Goal: Task Accomplishment & Management: Use online tool/utility

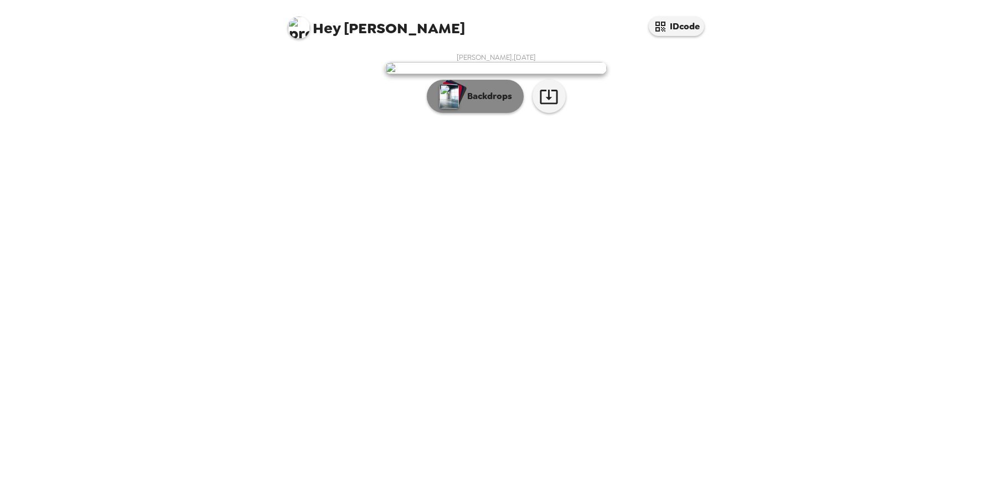
click at [494, 113] on button "Backdrops" at bounding box center [475, 96] width 97 height 33
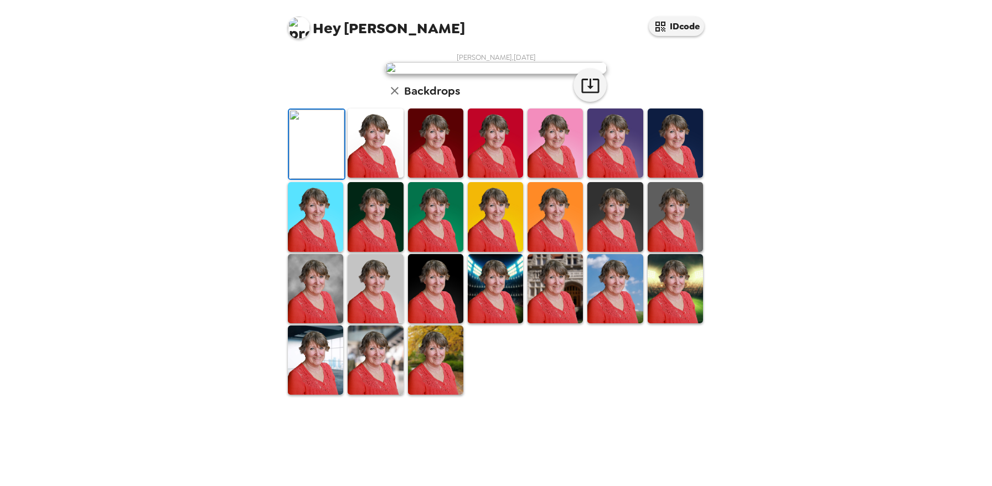
click at [564, 251] on img at bounding box center [554, 216] width 55 height 69
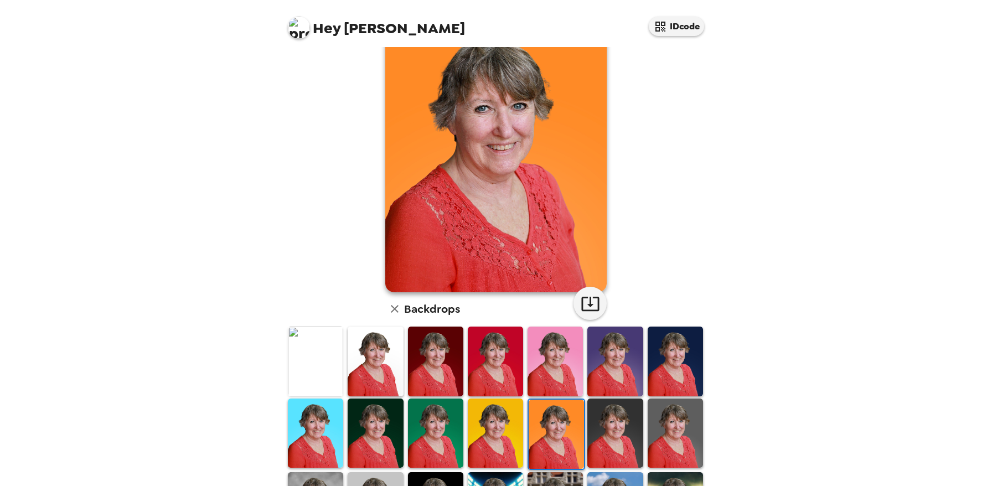
scroll to position [191, 0]
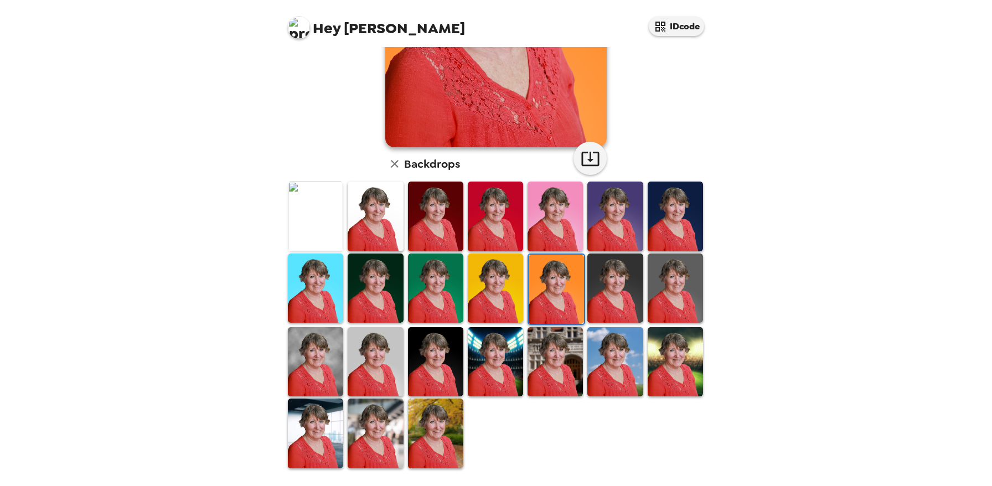
click at [449, 434] on img at bounding box center [435, 432] width 55 height 69
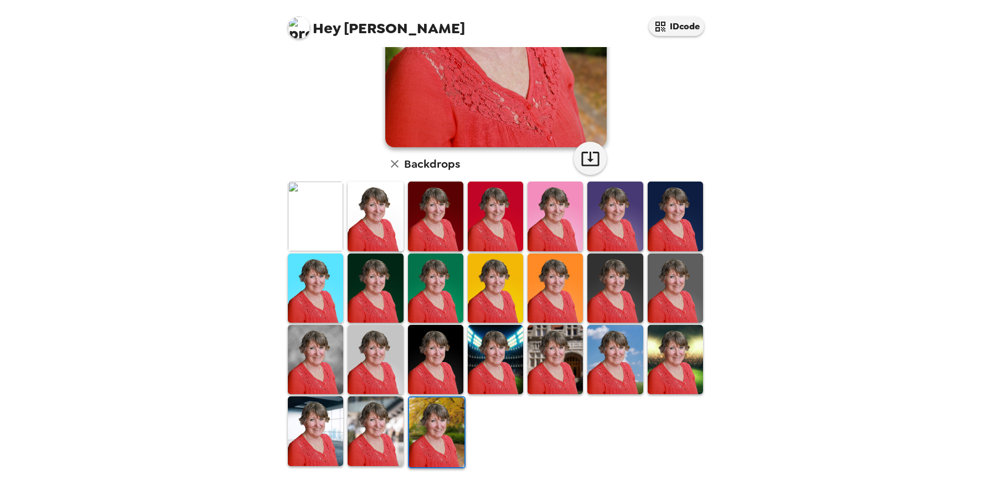
click at [300, 278] on img at bounding box center [315, 287] width 55 height 69
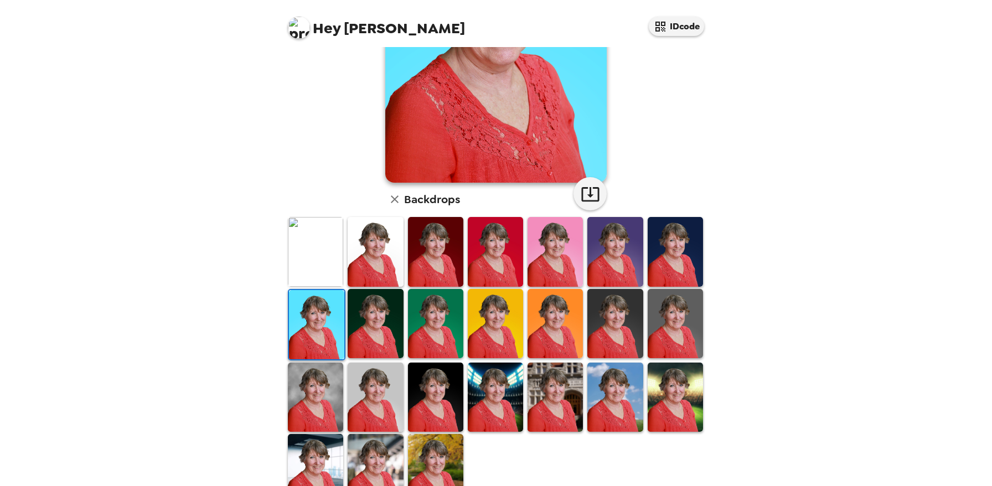
scroll to position [186, 0]
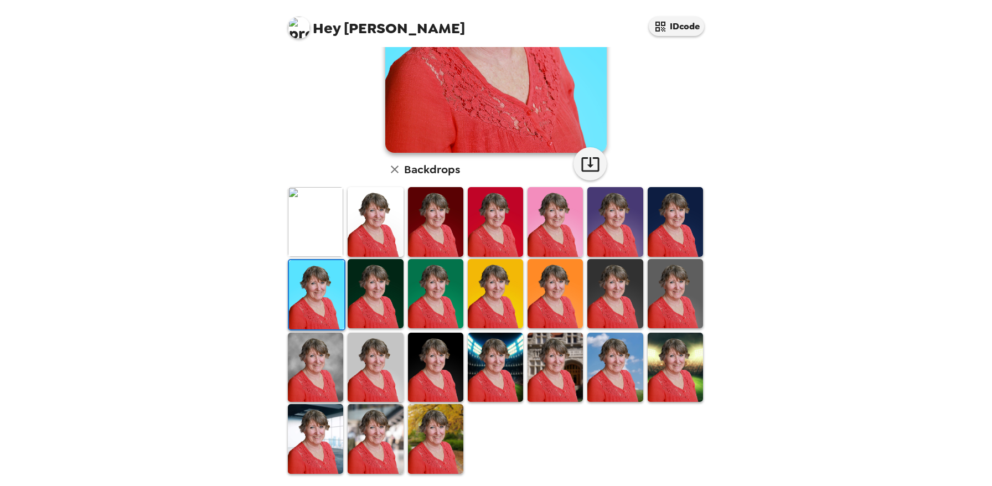
click at [398, 289] on img at bounding box center [375, 293] width 55 height 69
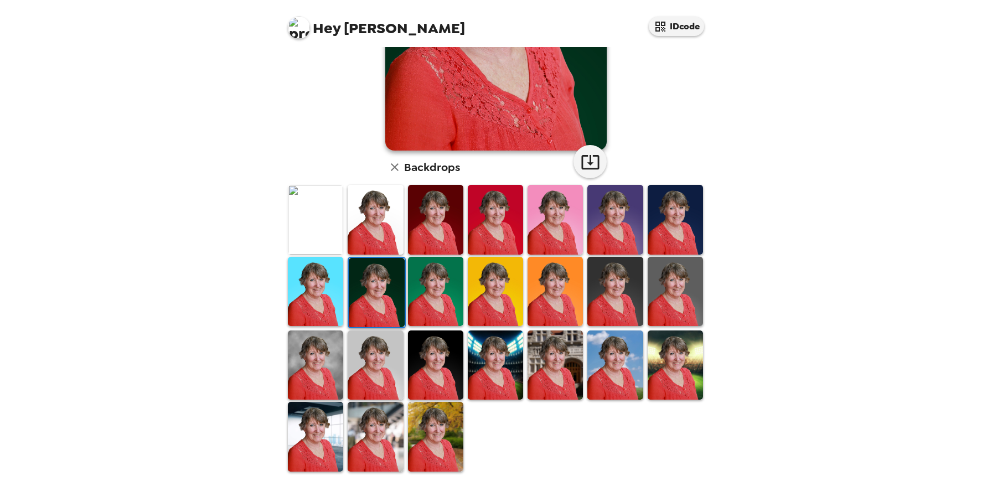
scroll to position [191, 0]
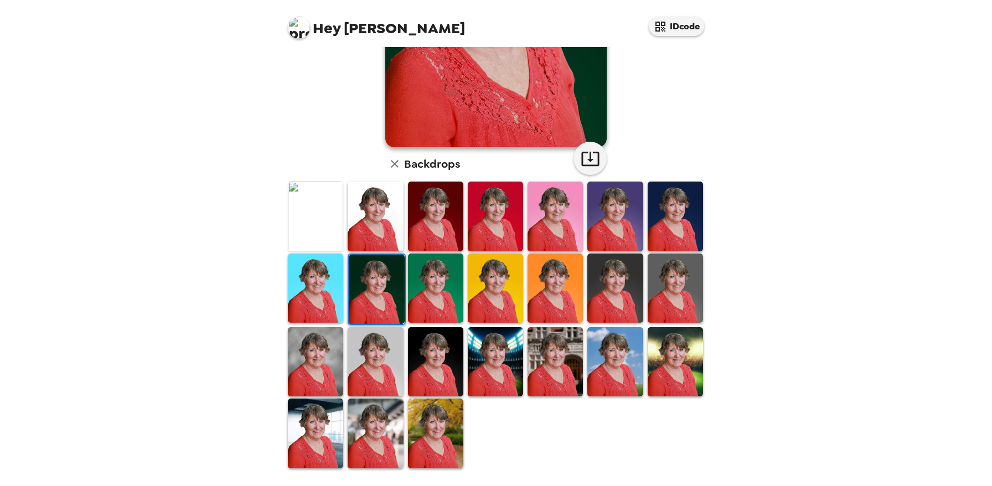
click at [486, 352] on img at bounding box center [495, 361] width 55 height 69
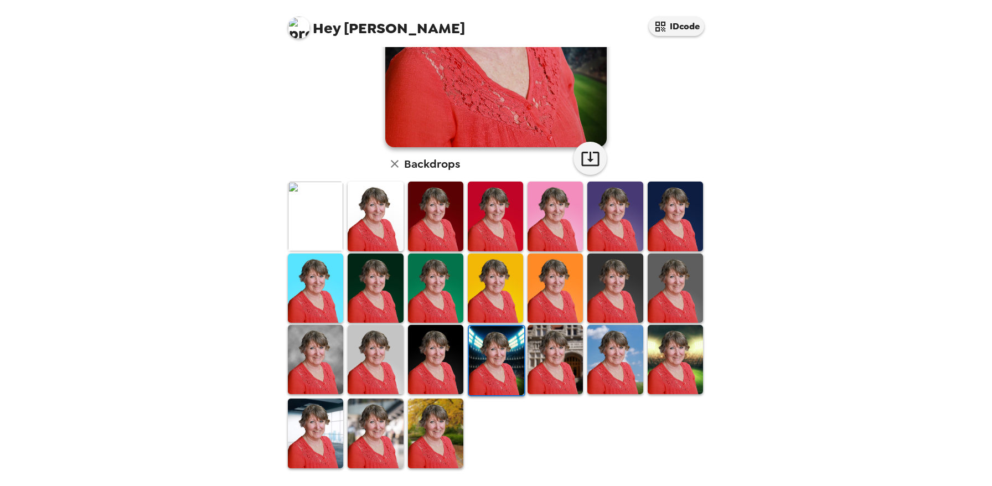
click at [547, 367] on img at bounding box center [554, 359] width 55 height 69
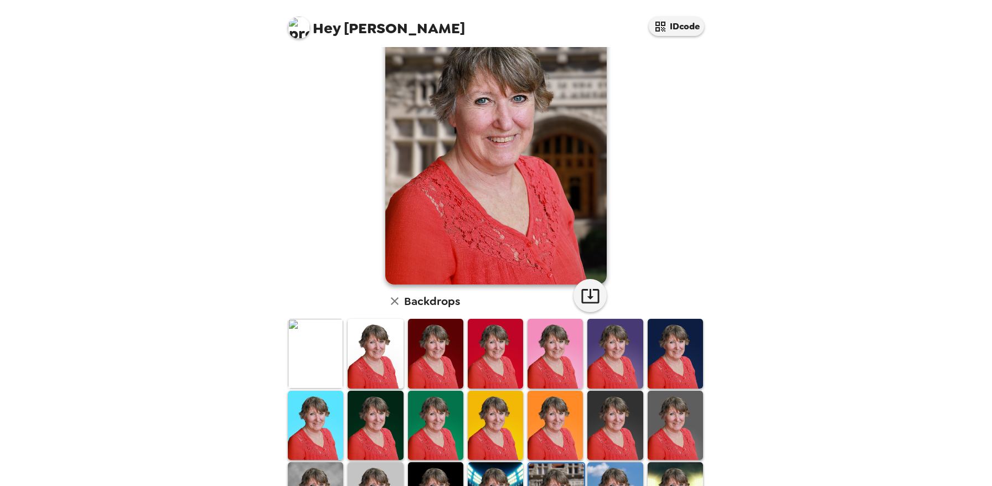
scroll to position [0, 0]
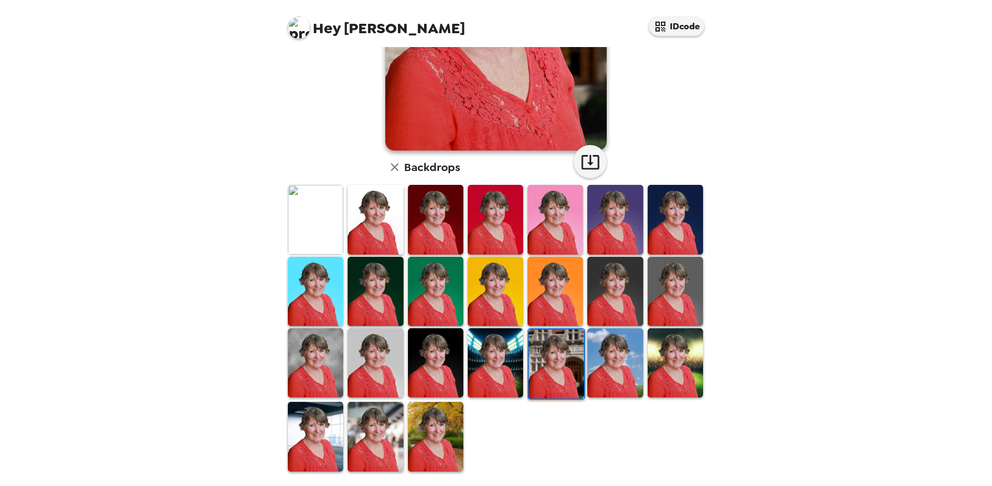
scroll to position [191, 0]
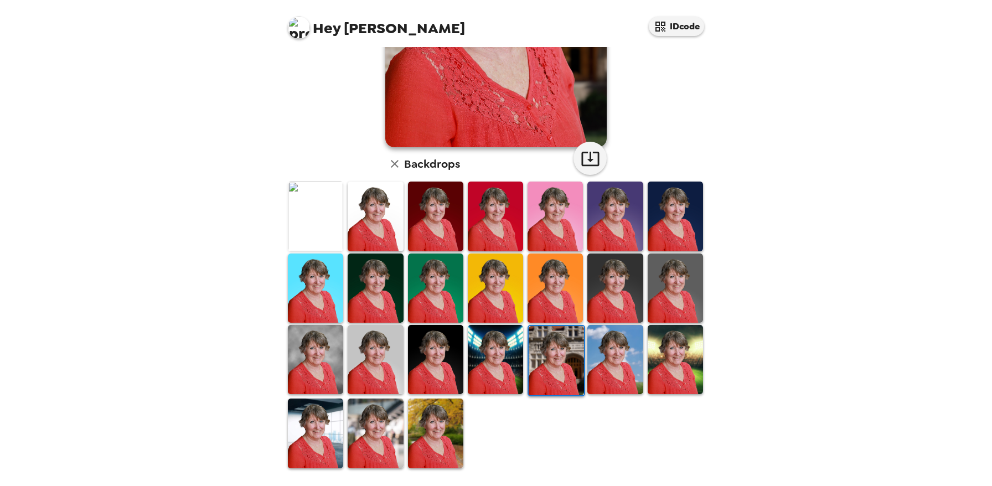
click at [429, 443] on img at bounding box center [435, 432] width 55 height 69
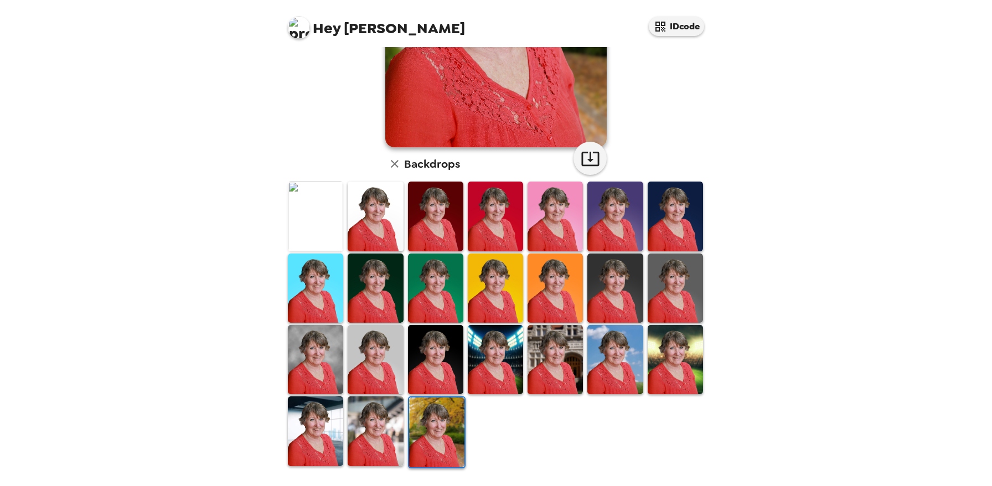
click at [370, 440] on img at bounding box center [375, 430] width 55 height 69
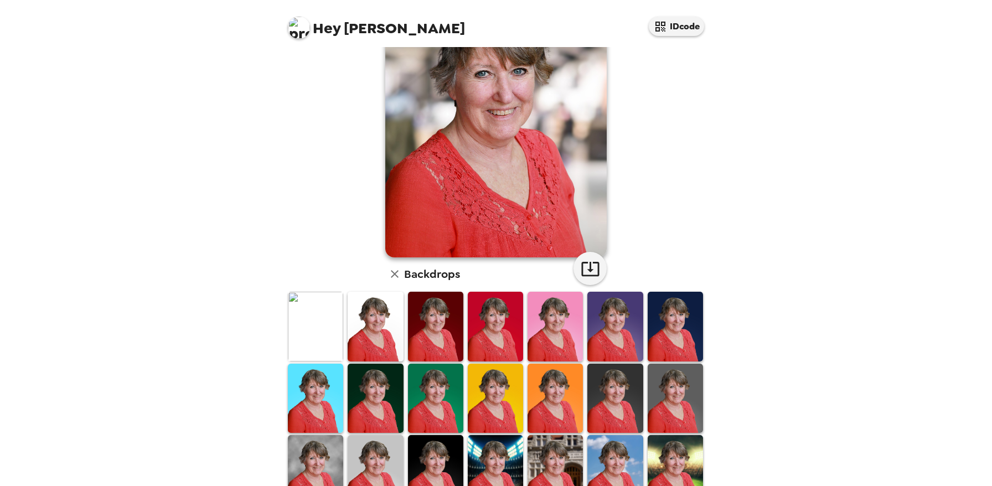
scroll to position [186, 0]
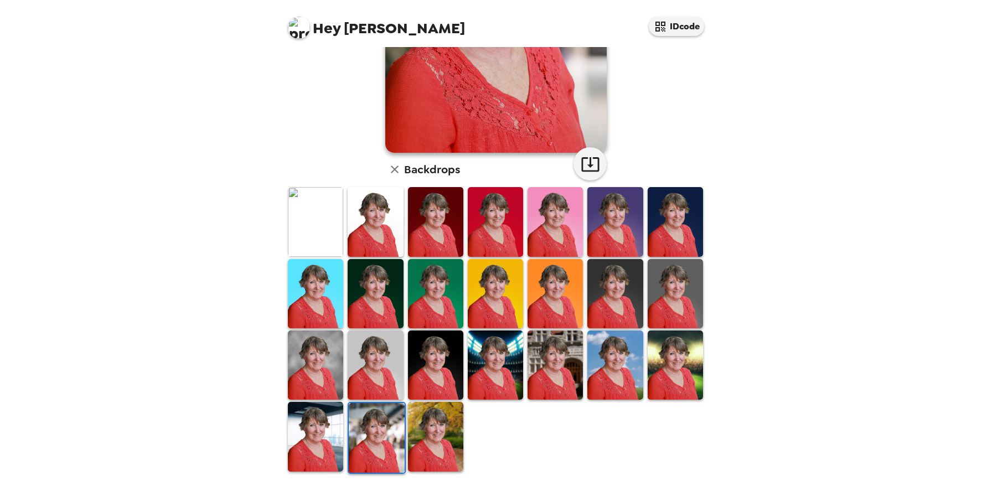
click at [552, 366] on img at bounding box center [554, 364] width 55 height 69
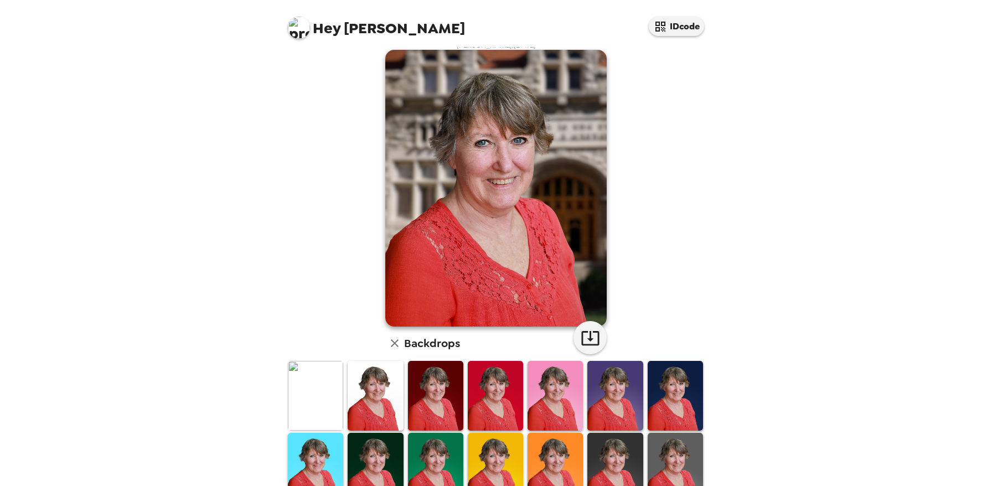
scroll to position [0, 0]
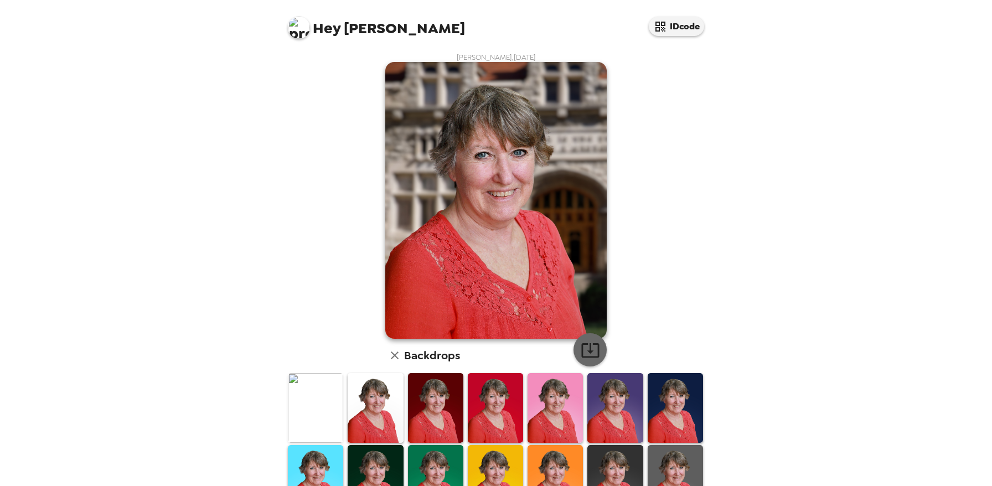
click at [596, 350] on icon "button" at bounding box center [590, 350] width 18 height 14
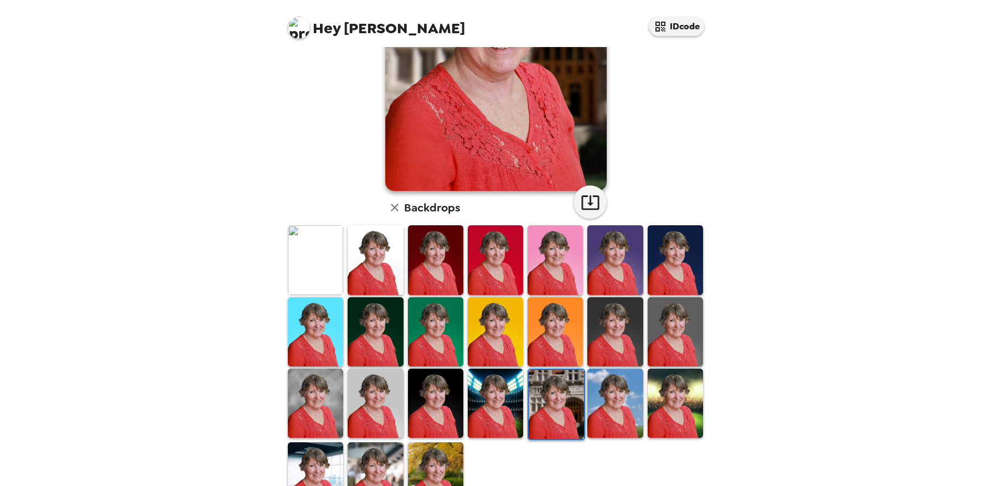
scroll to position [186, 0]
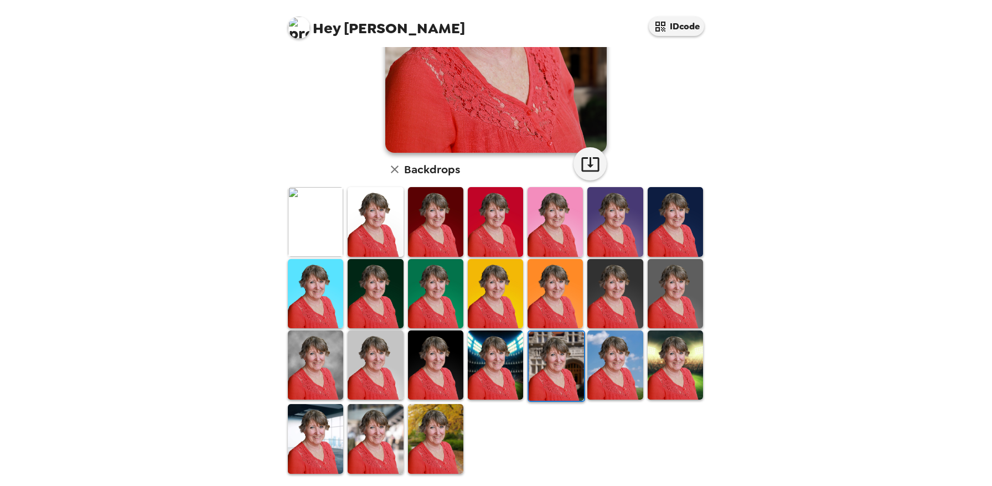
click at [431, 433] on img at bounding box center [435, 438] width 55 height 69
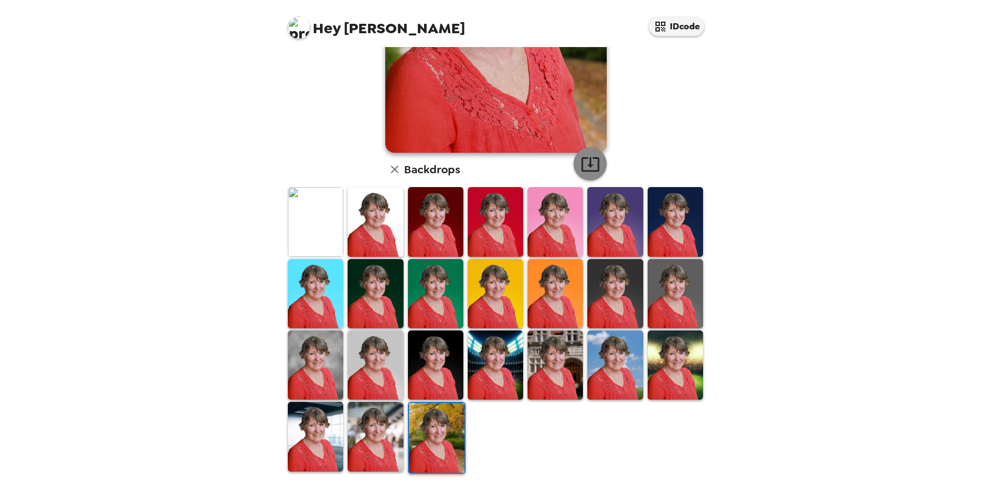
click at [593, 161] on icon "button" at bounding box center [589, 163] width 19 height 19
click at [662, 216] on img at bounding box center [674, 221] width 55 height 69
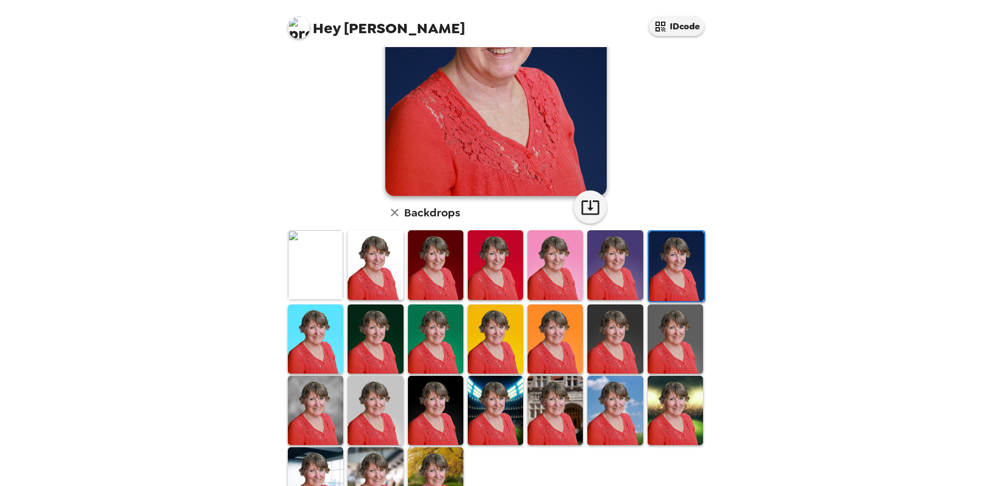
scroll to position [0, 0]
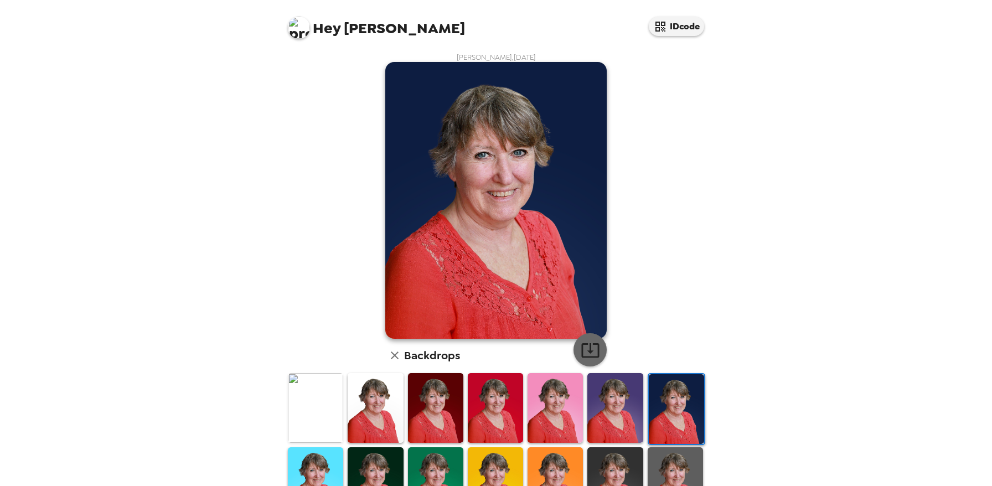
click at [593, 343] on icon "button" at bounding box center [589, 349] width 19 height 19
